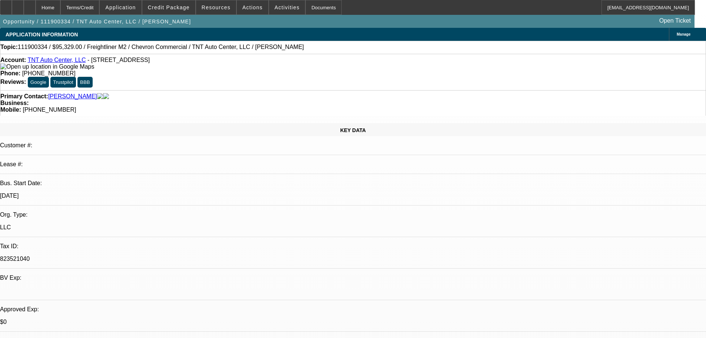
select select "0"
select select "2"
select select "0"
select select "6"
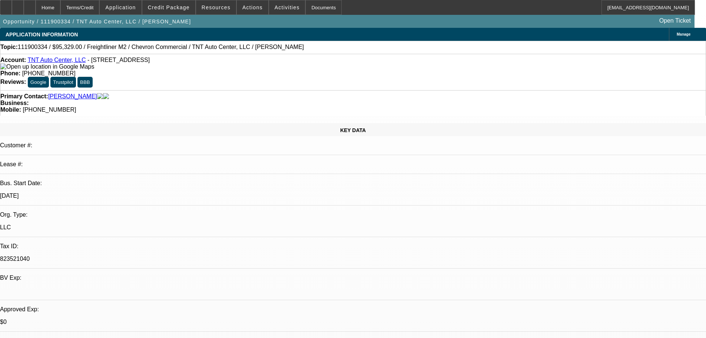
select select "0"
select select "2"
select select "0"
select select "6"
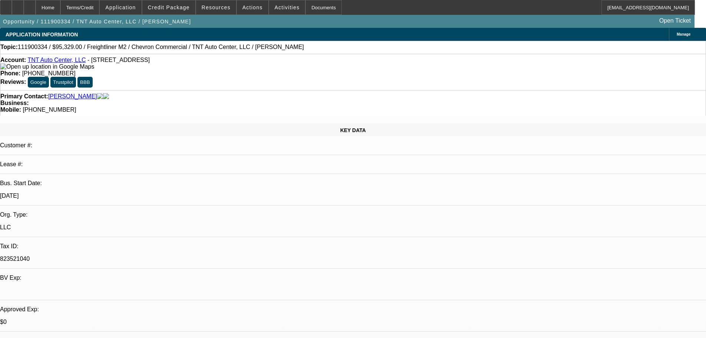
select select "0"
select select "2"
select select "0"
select select "6"
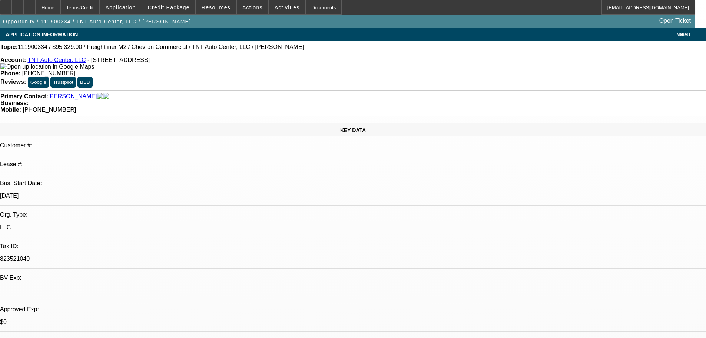
select select "0"
select select "2"
select select "0"
select select "6"
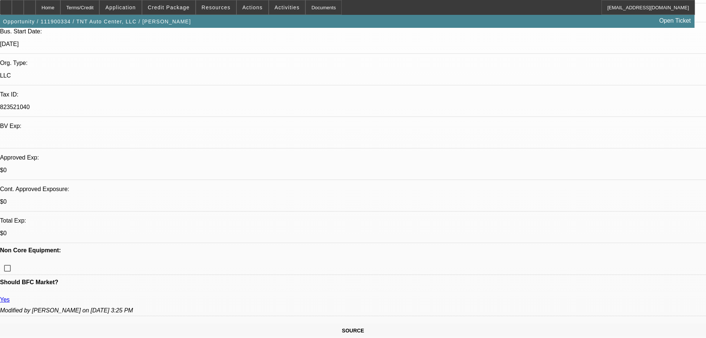
scroll to position [150, 0]
click at [10, 297] on link "Yes" at bounding box center [5, 300] width 10 height 6
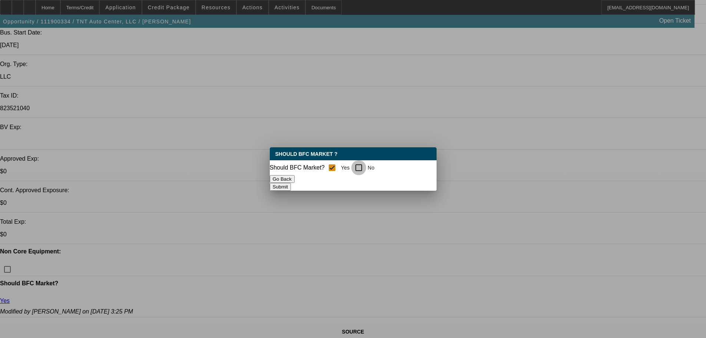
click at [362, 165] on input "No" at bounding box center [358, 167] width 15 height 15
checkbox input "true"
checkbox input "false"
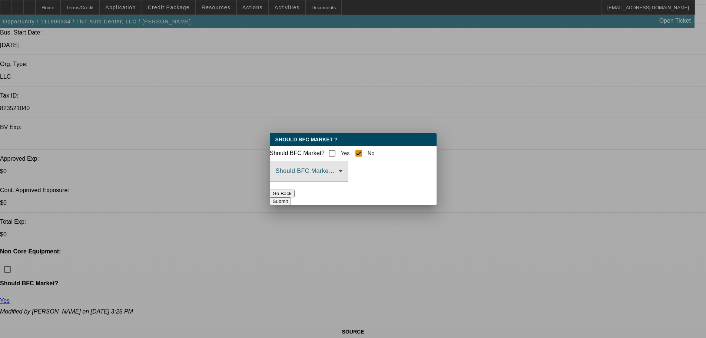
click at [342, 172] on icon at bounding box center [341, 171] width 4 height 2
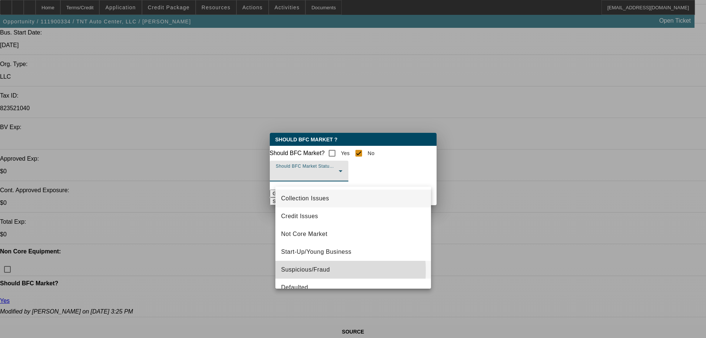
click at [306, 270] on span "Suspicious/Fraud" at bounding box center [305, 269] width 49 height 9
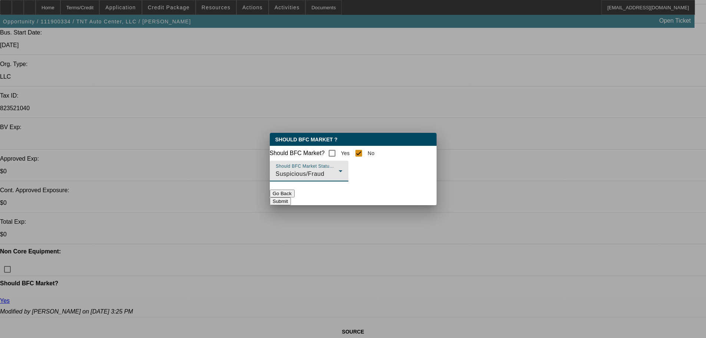
click at [291, 201] on button "Submit" at bounding box center [280, 201] width 21 height 8
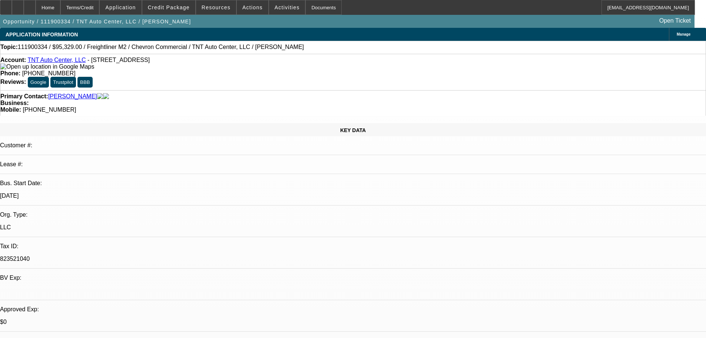
scroll to position [150, 0]
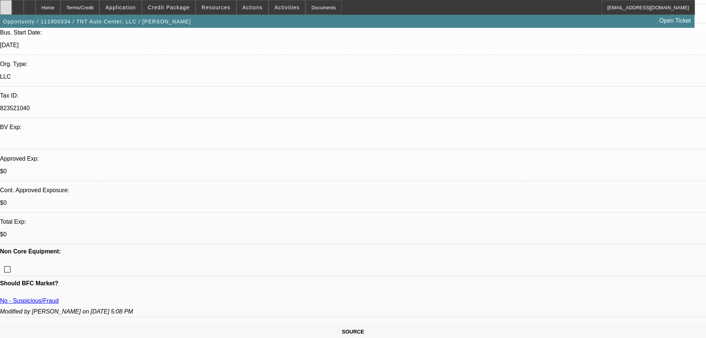
click at [6, 5] on icon at bounding box center [6, 5] width 0 height 0
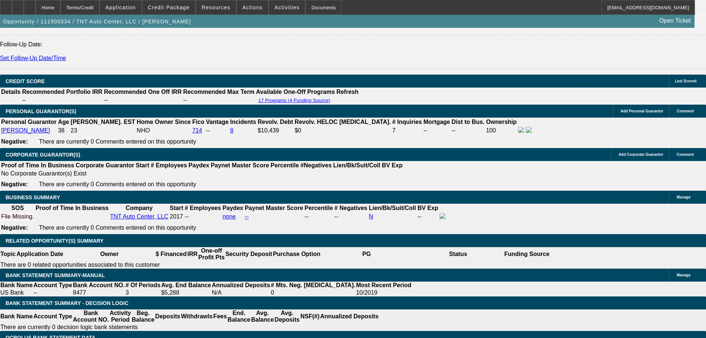
scroll to position [1040, 0]
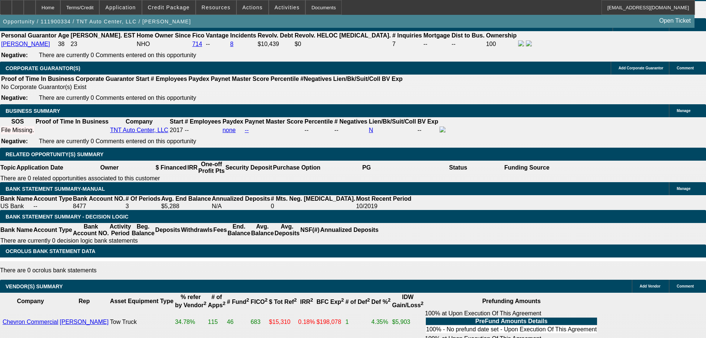
scroll to position [1077, 0]
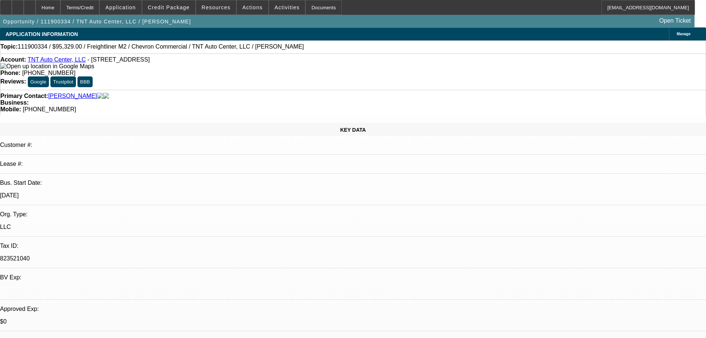
scroll to position [0, 0]
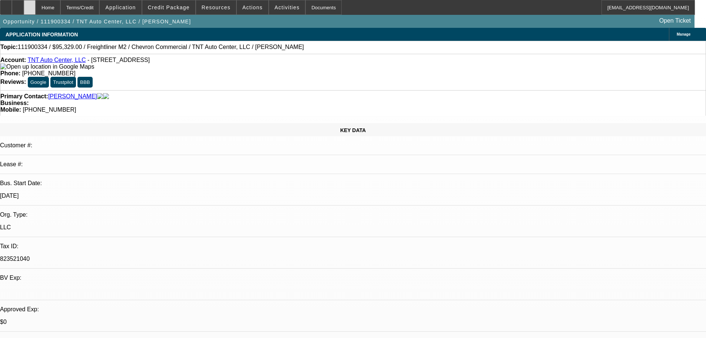
click at [30, 5] on icon at bounding box center [30, 5] width 0 height 0
select select "0"
select select "2"
select select "0"
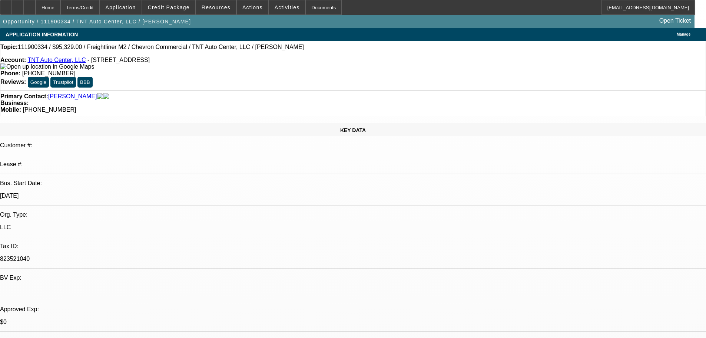
select select "6"
select select "0"
select select "2"
select select "0"
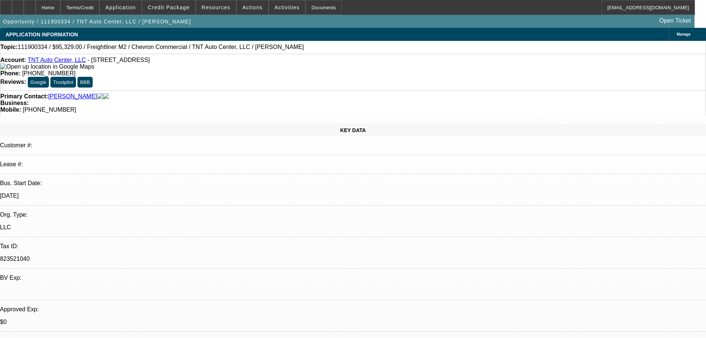
select select "6"
select select "0"
select select "2"
select select "0"
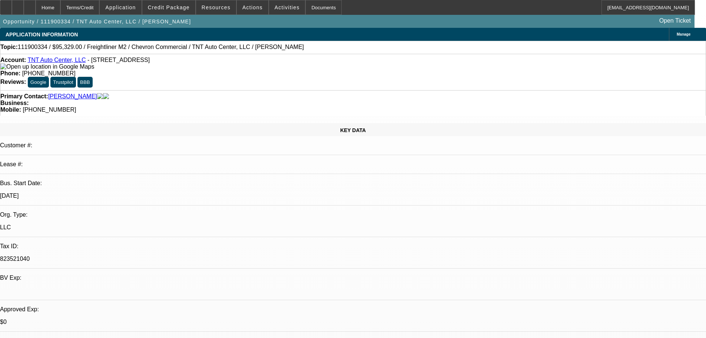
select select "6"
select select "0"
select select "2"
select select "0"
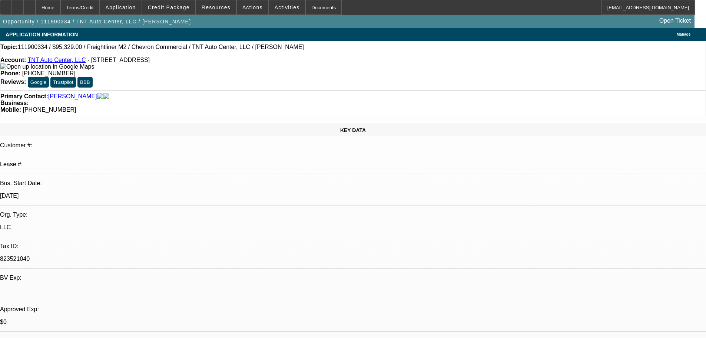
select select "6"
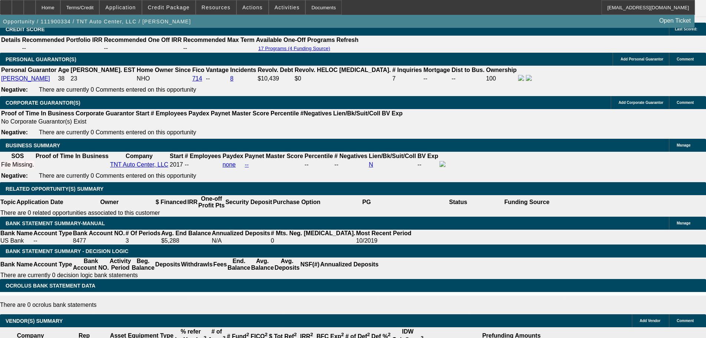
scroll to position [1037, 0]
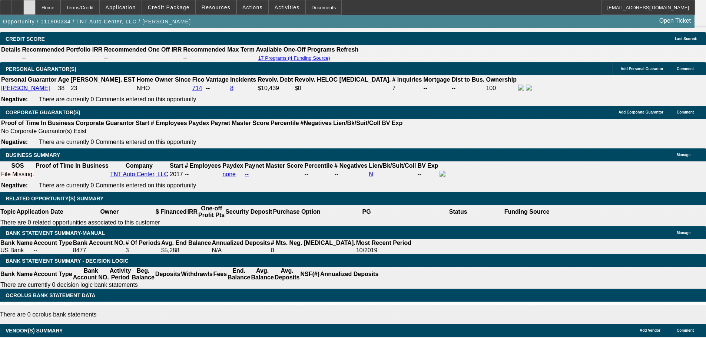
click at [36, 10] on div at bounding box center [30, 7] width 12 height 15
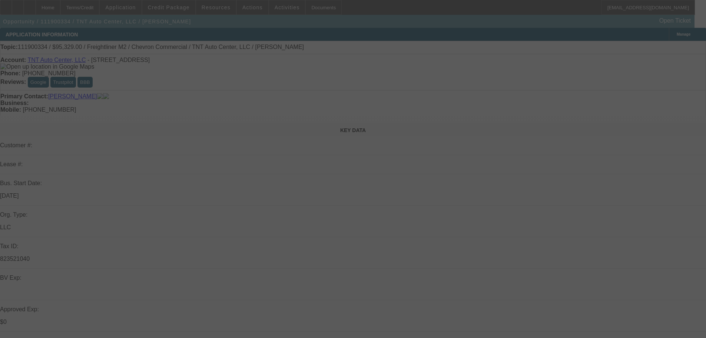
select select "0"
select select "2"
select select "0"
select select "6"
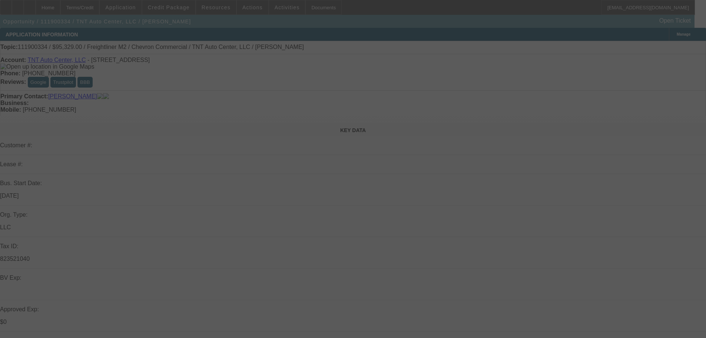
select select "0"
select select "2"
select select "0"
select select "6"
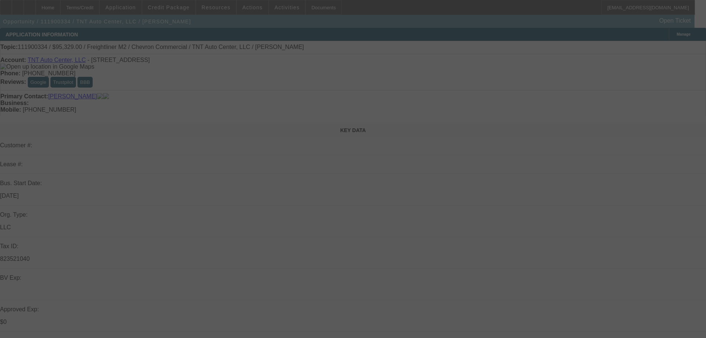
select select "0"
select select "2"
select select "0"
select select "6"
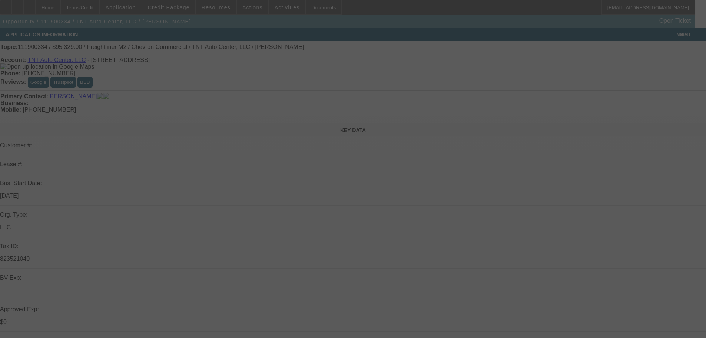
select select "0"
select select "2"
select select "0"
select select "6"
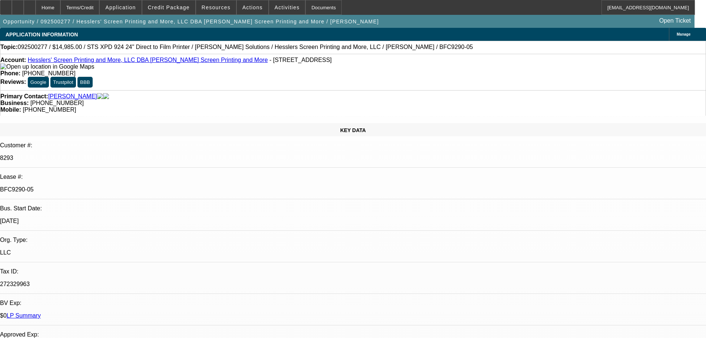
select select "0"
select select "2"
select select "0"
select select "2"
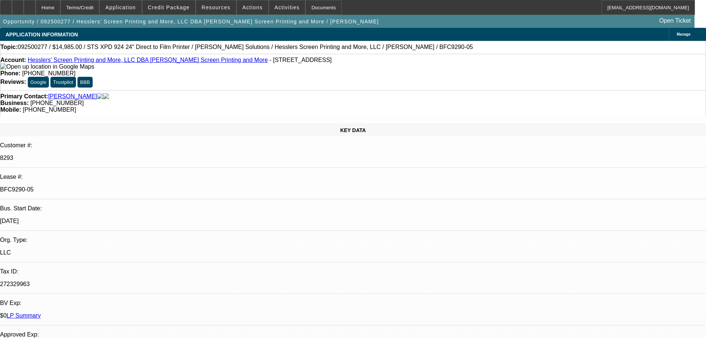
select select "0"
select select "2"
select select "0.1"
select select "4"
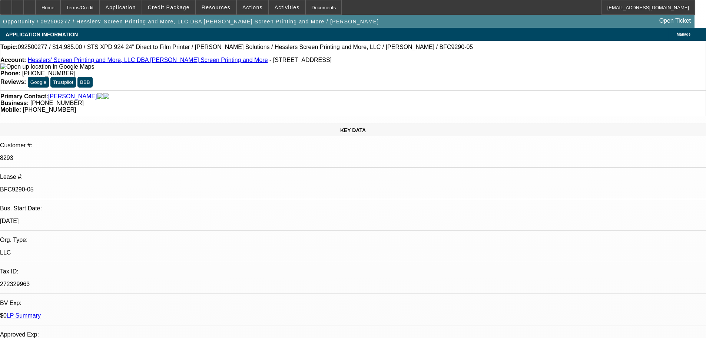
select select "0"
select select "2"
select select "0"
select select "2"
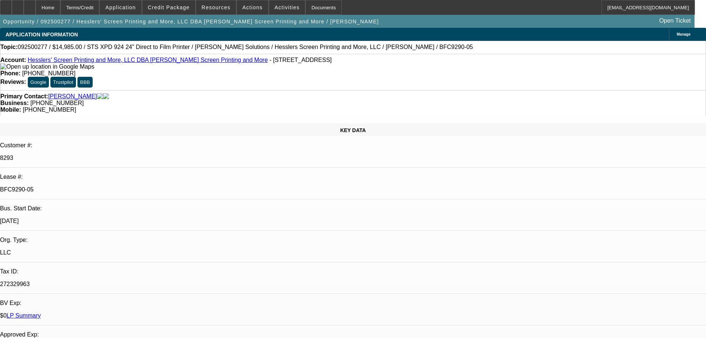
select select "0"
select select "2"
select select "0.1"
select select "4"
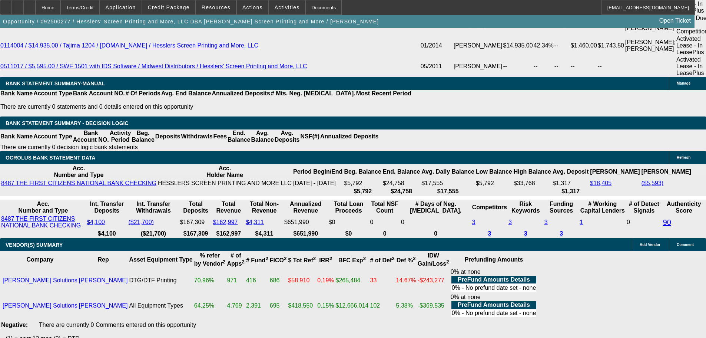
scroll to position [1593, 0]
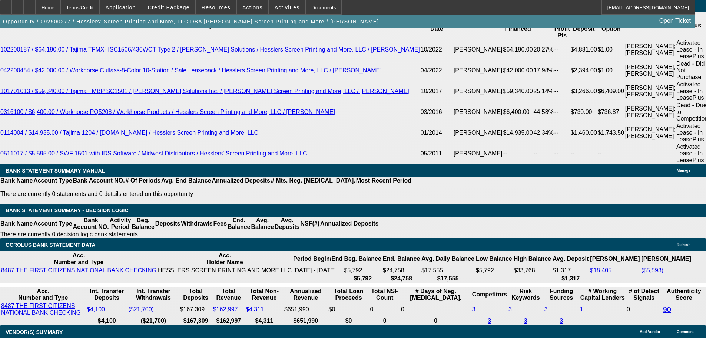
scroll to position [1482, 0]
